Goal: Navigation & Orientation: Find specific page/section

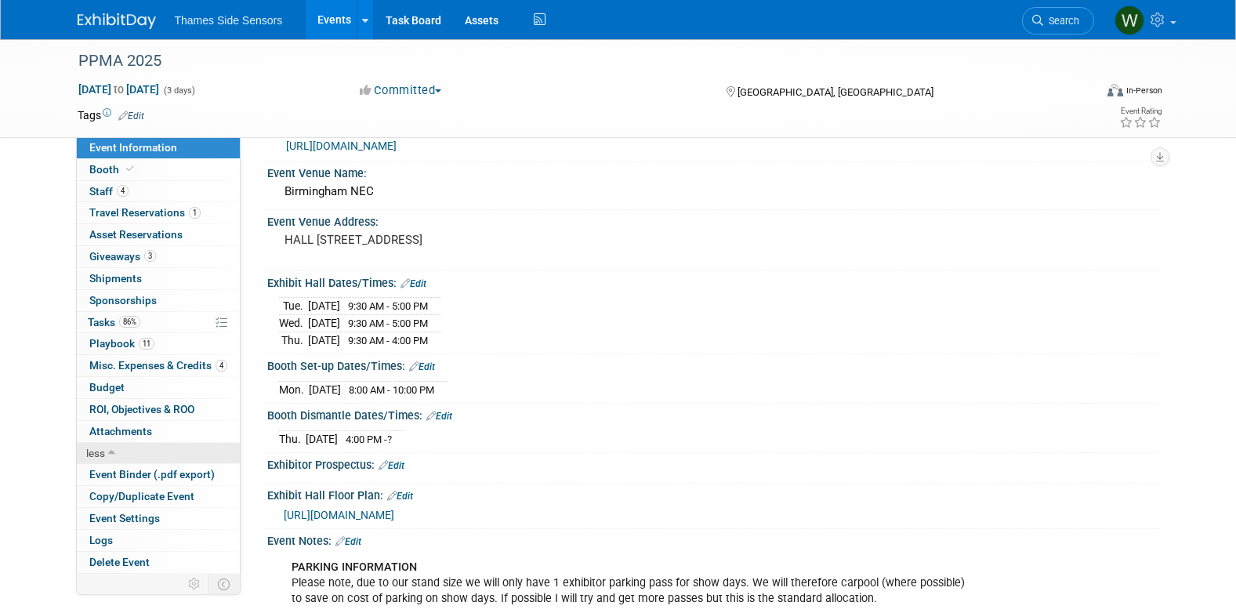
click at [108, 445] on link "less" at bounding box center [158, 453] width 163 height 21
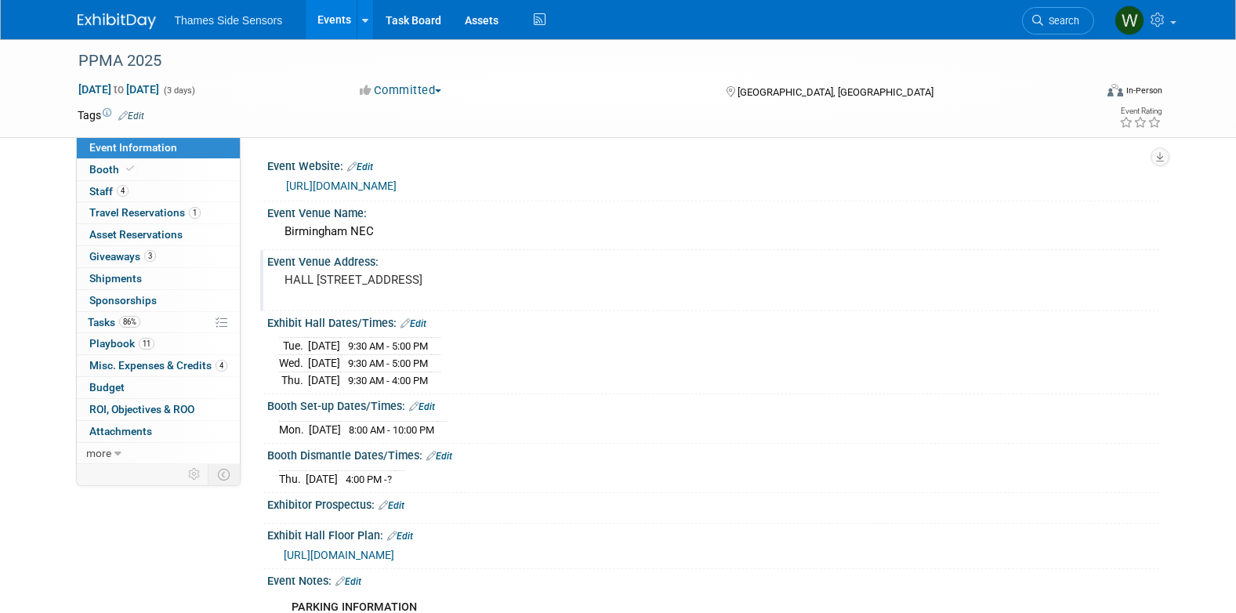
click at [1094, 307] on div "Event Venue Address: HALL 5 Pendigo Way, Marston Green, Birmingham B40 1NT" at bounding box center [709, 280] width 899 height 60
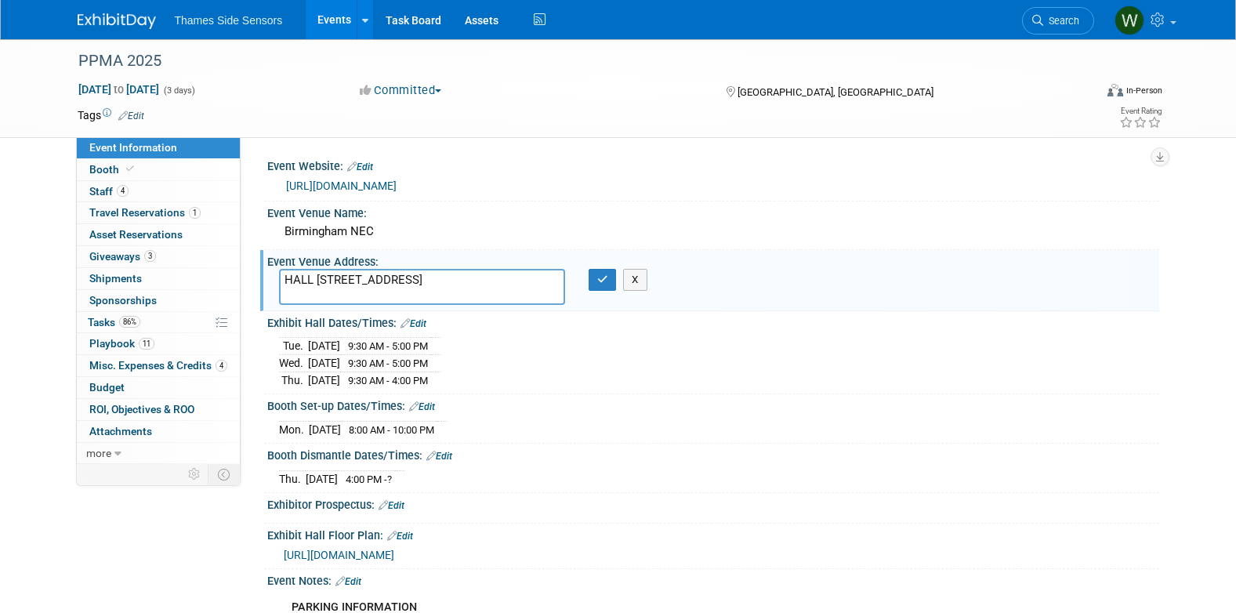
click at [0, 402] on html "Thames Side Sensors Events Add Event Bulk Upload Events Shareable Event Boards …" at bounding box center [618, 306] width 1236 height 613
click at [26, 302] on div "PPMA 2025 Sep 23, 2025 to Sep 25, 2025 (3 days) Sep 23, 2025 to Sep 25, 2025 Co…" at bounding box center [618, 483] width 1236 height 889
click at [164, 299] on link "0 Sponsorships 0" at bounding box center [158, 300] width 163 height 21
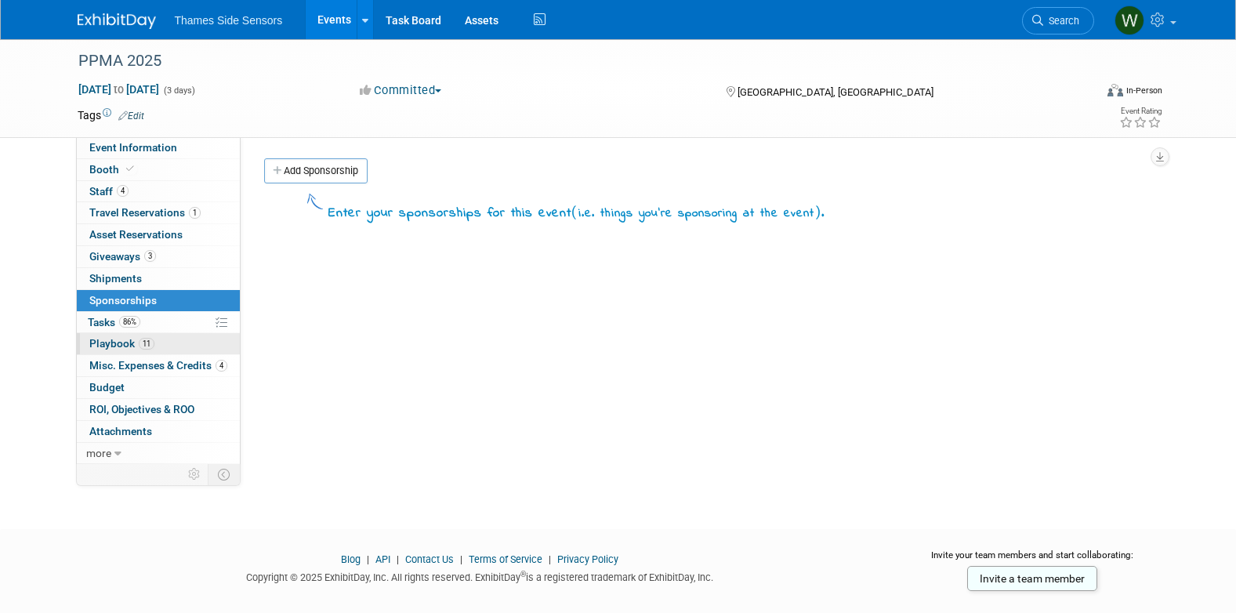
click at [161, 341] on link "11 Playbook 11" at bounding box center [158, 343] width 163 height 21
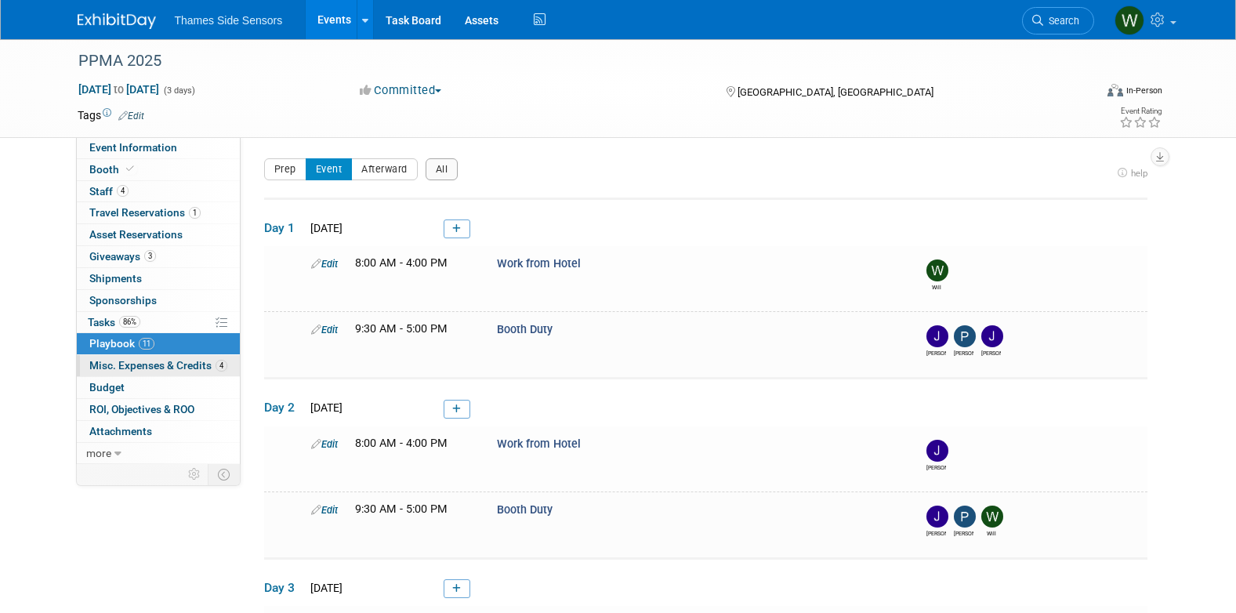
click at [158, 360] on span "Misc. Expenses & Credits 4" at bounding box center [158, 365] width 138 height 13
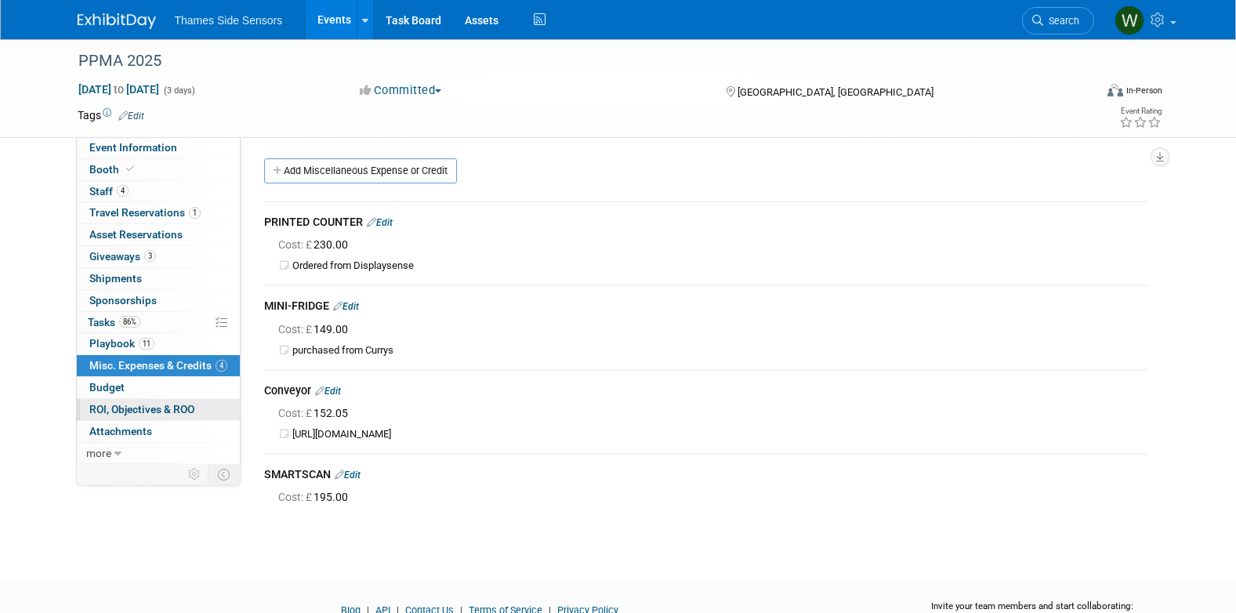
click at [162, 402] on link "0 ROI, Objectives & ROO 0" at bounding box center [158, 409] width 163 height 21
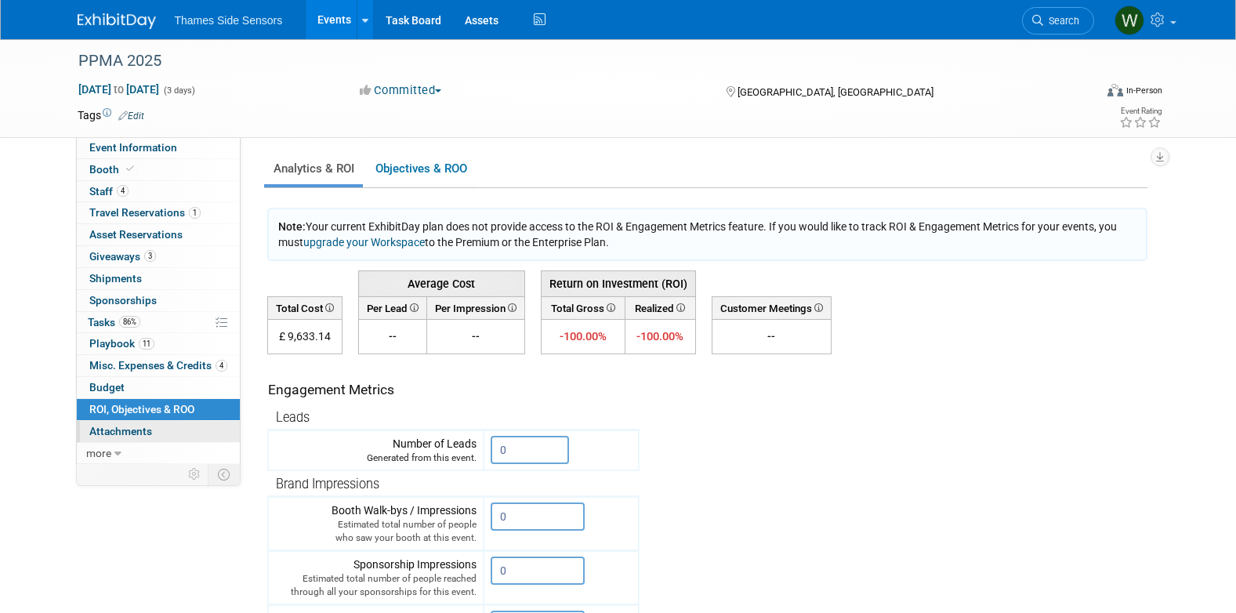
click at [140, 426] on span "Attachments 0" at bounding box center [120, 431] width 63 height 13
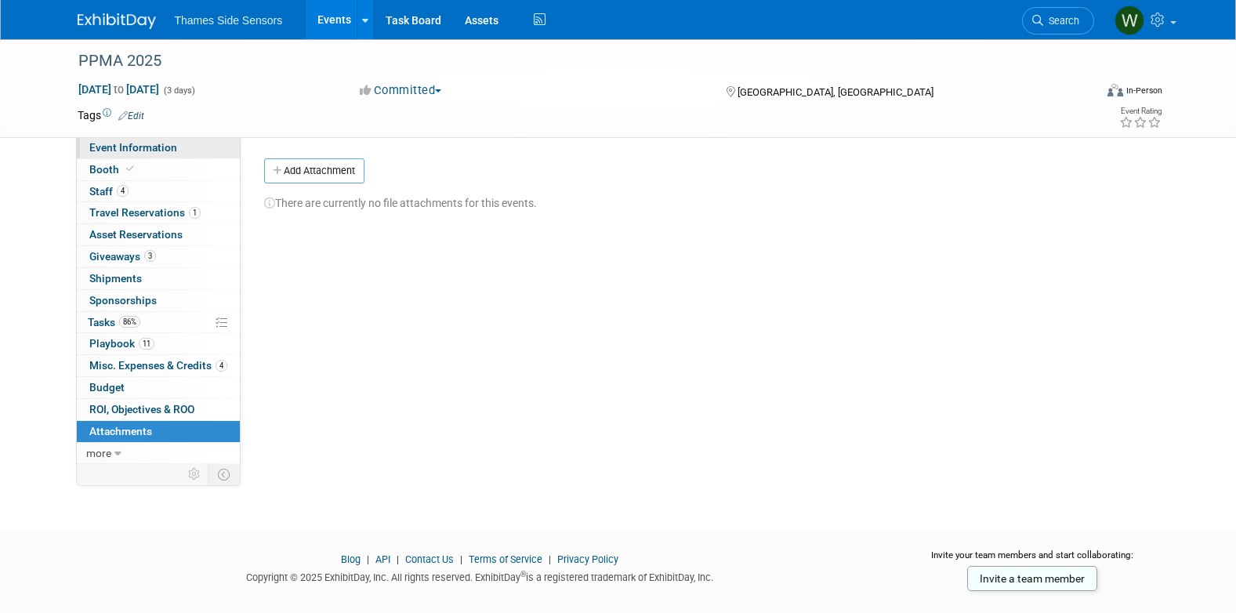
click at [126, 149] on span "Event Information" at bounding box center [133, 147] width 88 height 13
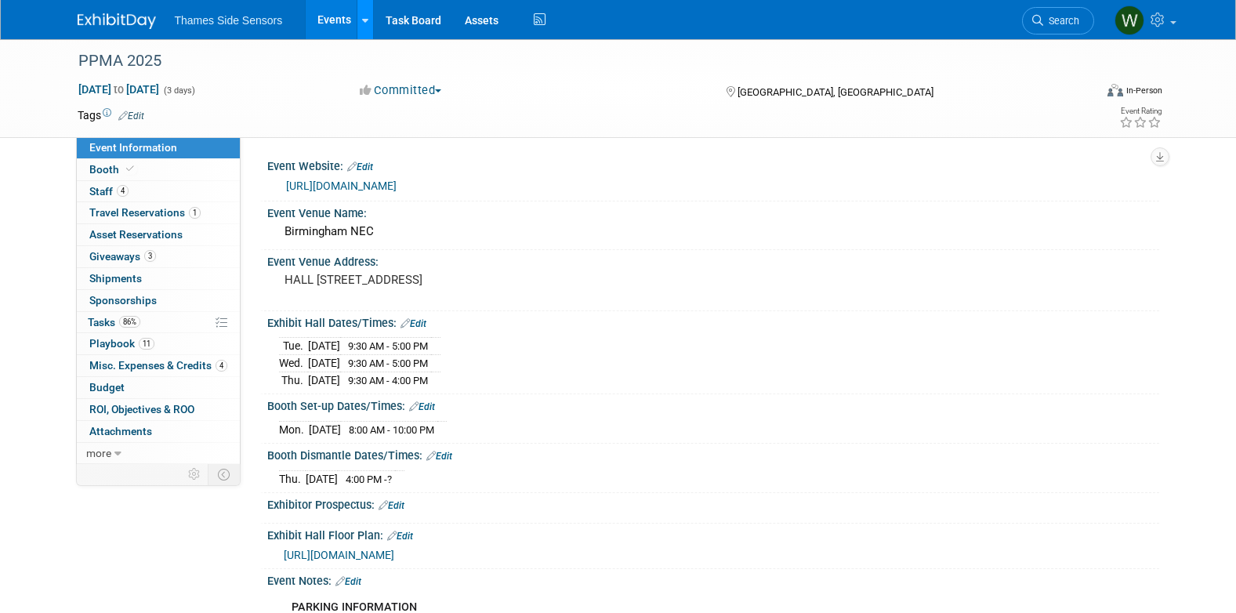
click at [360, 25] on link at bounding box center [365, 19] width 16 height 39
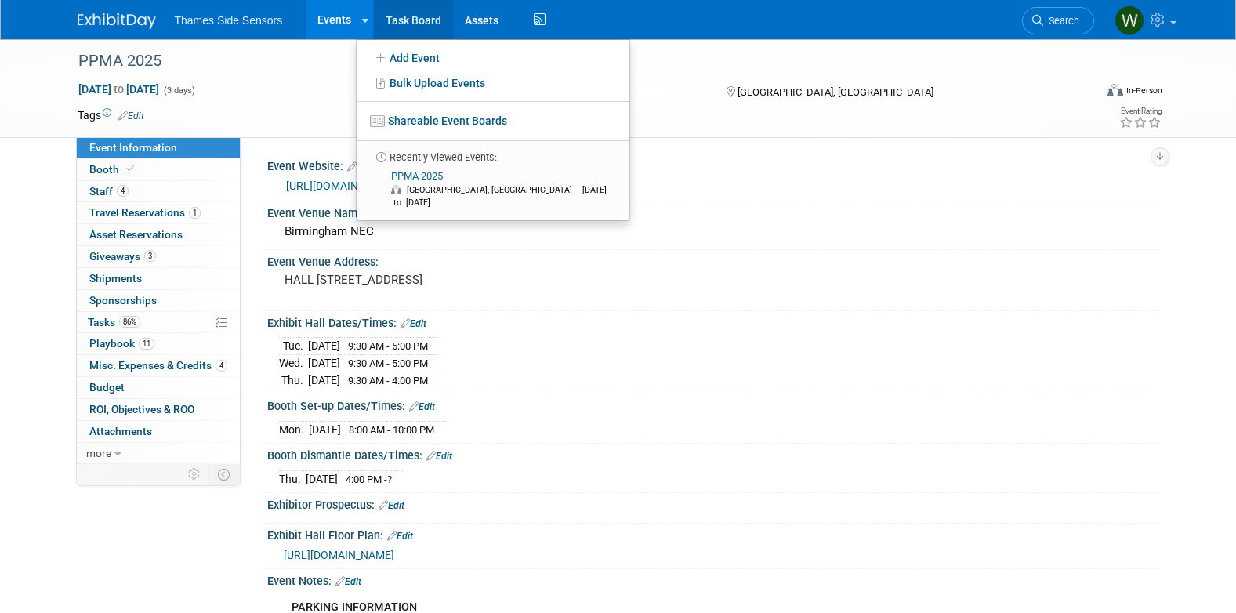
click at [422, 13] on link "Task Board" at bounding box center [413, 19] width 79 height 39
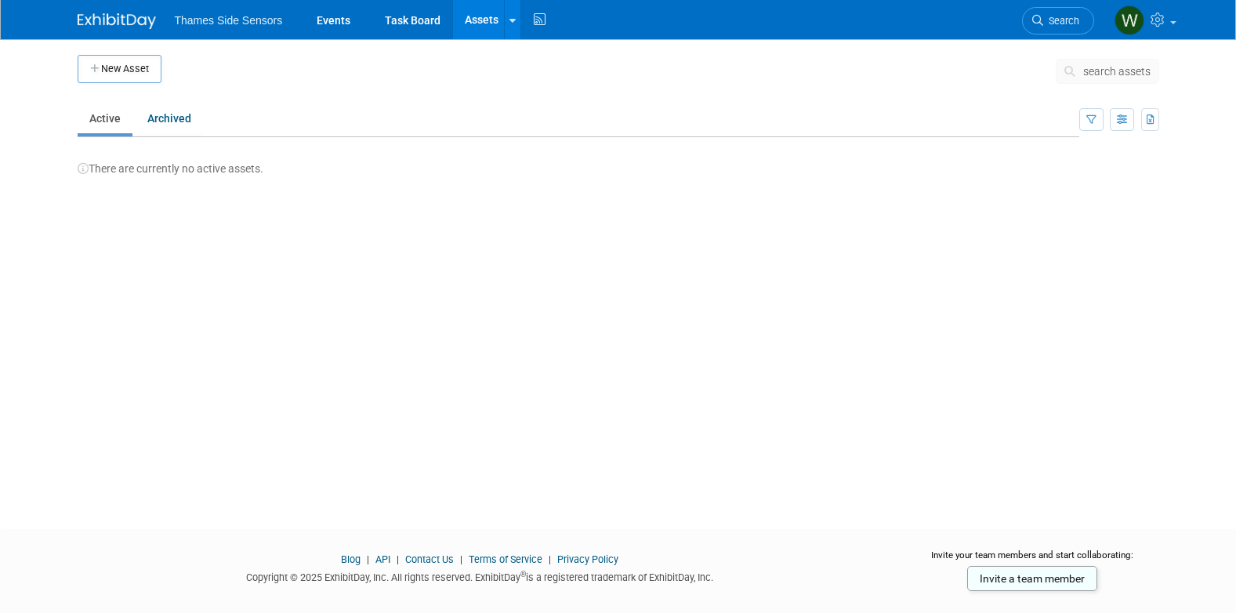
click at [257, 20] on span "Thames Side Sensors" at bounding box center [229, 20] width 108 height 13
click at [329, 20] on link "Events" at bounding box center [333, 19] width 57 height 39
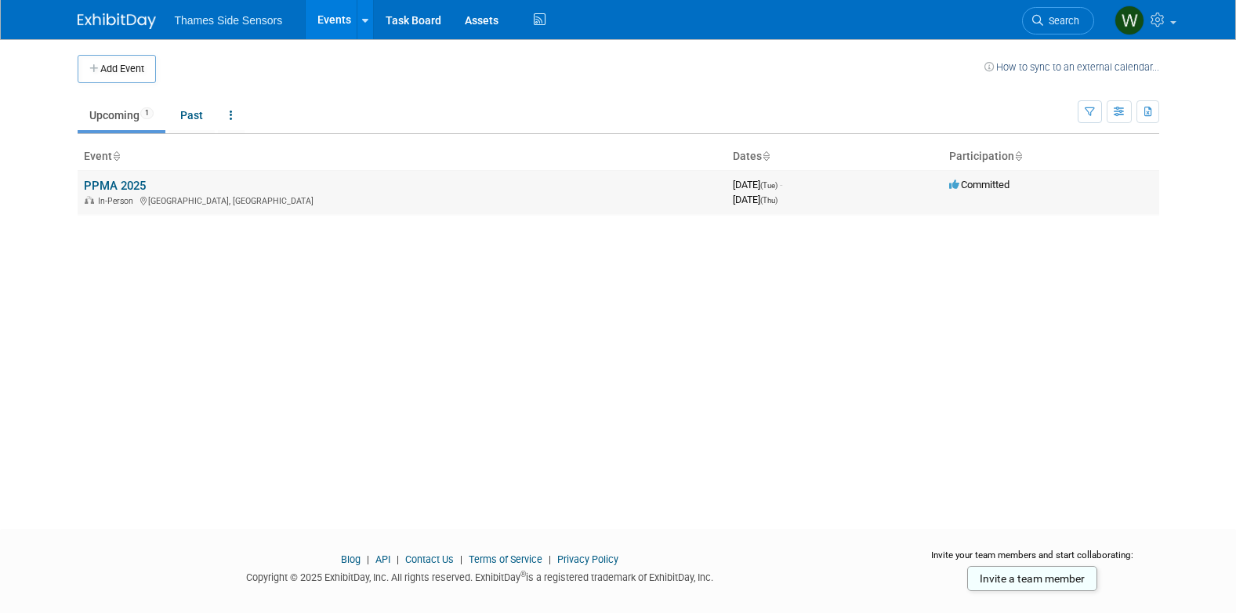
click at [119, 182] on link "PPMA 2025" at bounding box center [115, 186] width 62 height 14
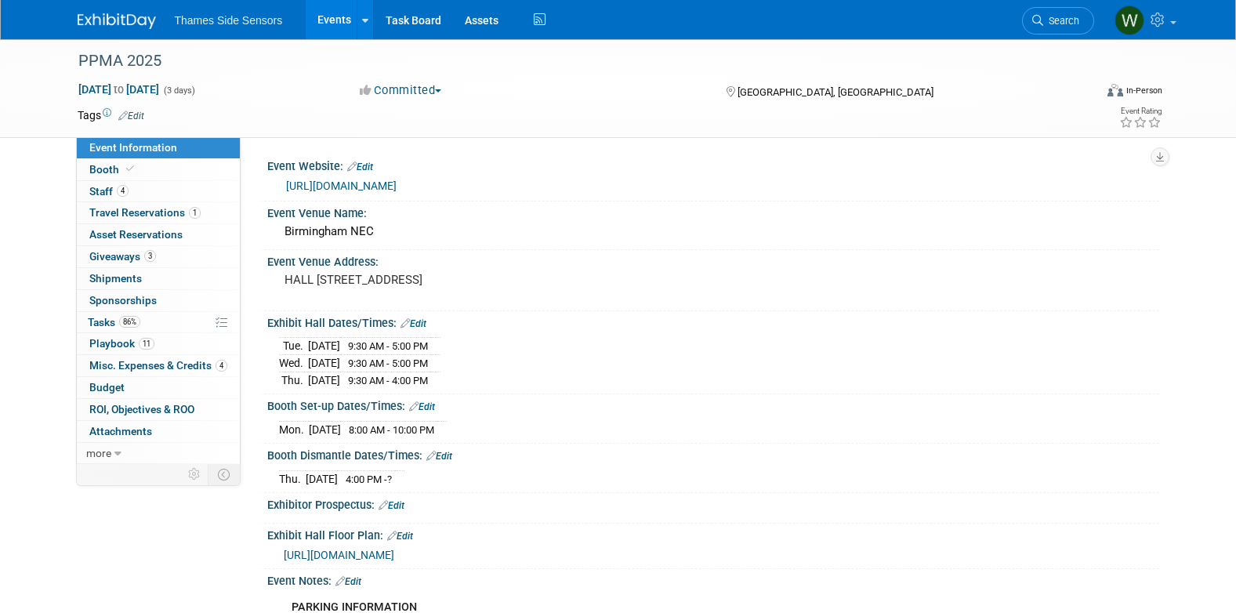
click at [394, 549] on span "https://www.ppmashow.co.uk/floor-plan-2025" at bounding box center [339, 555] width 111 height 13
